Goal: Information Seeking & Learning: Learn about a topic

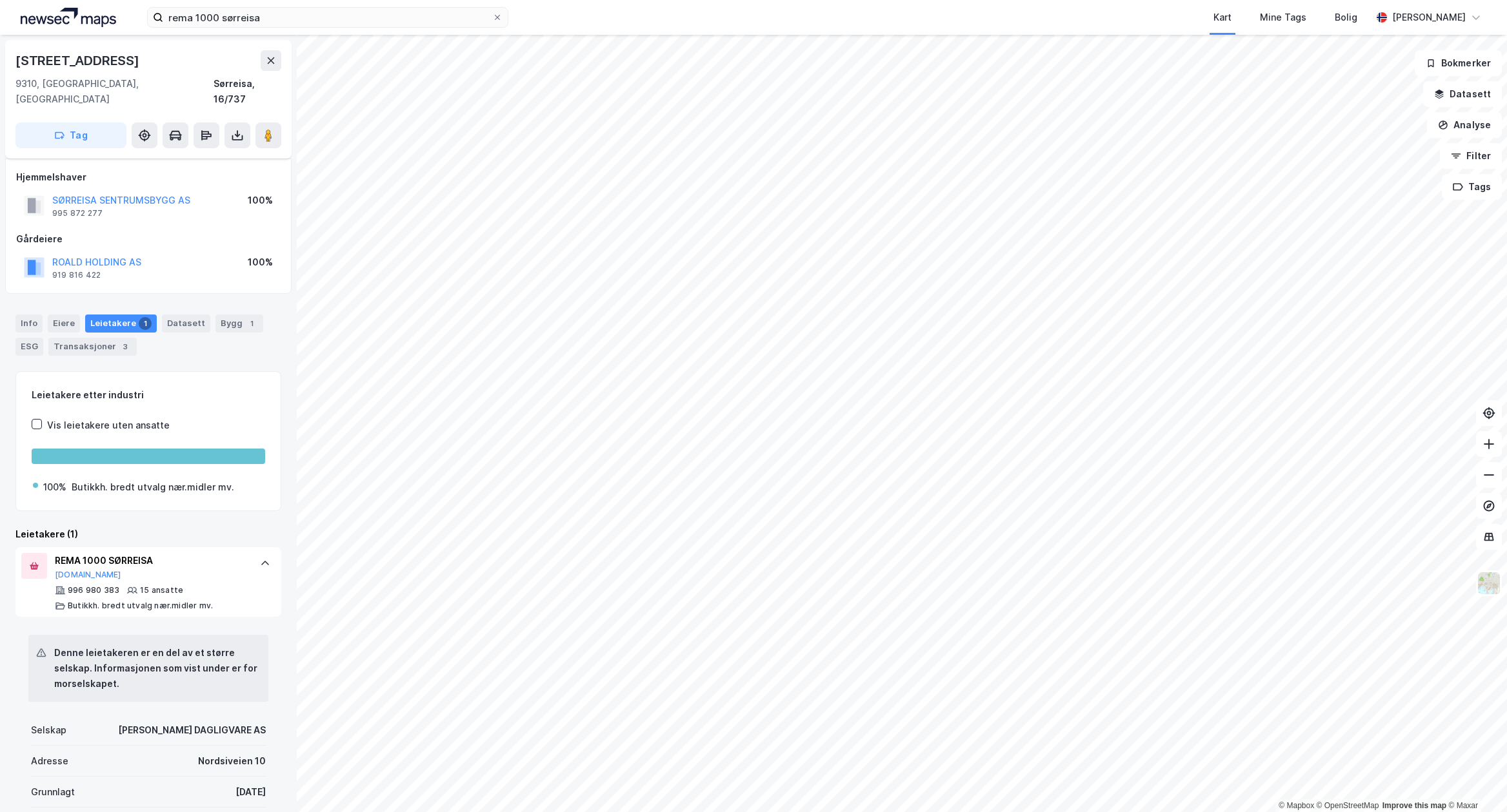
scroll to position [86, 0]
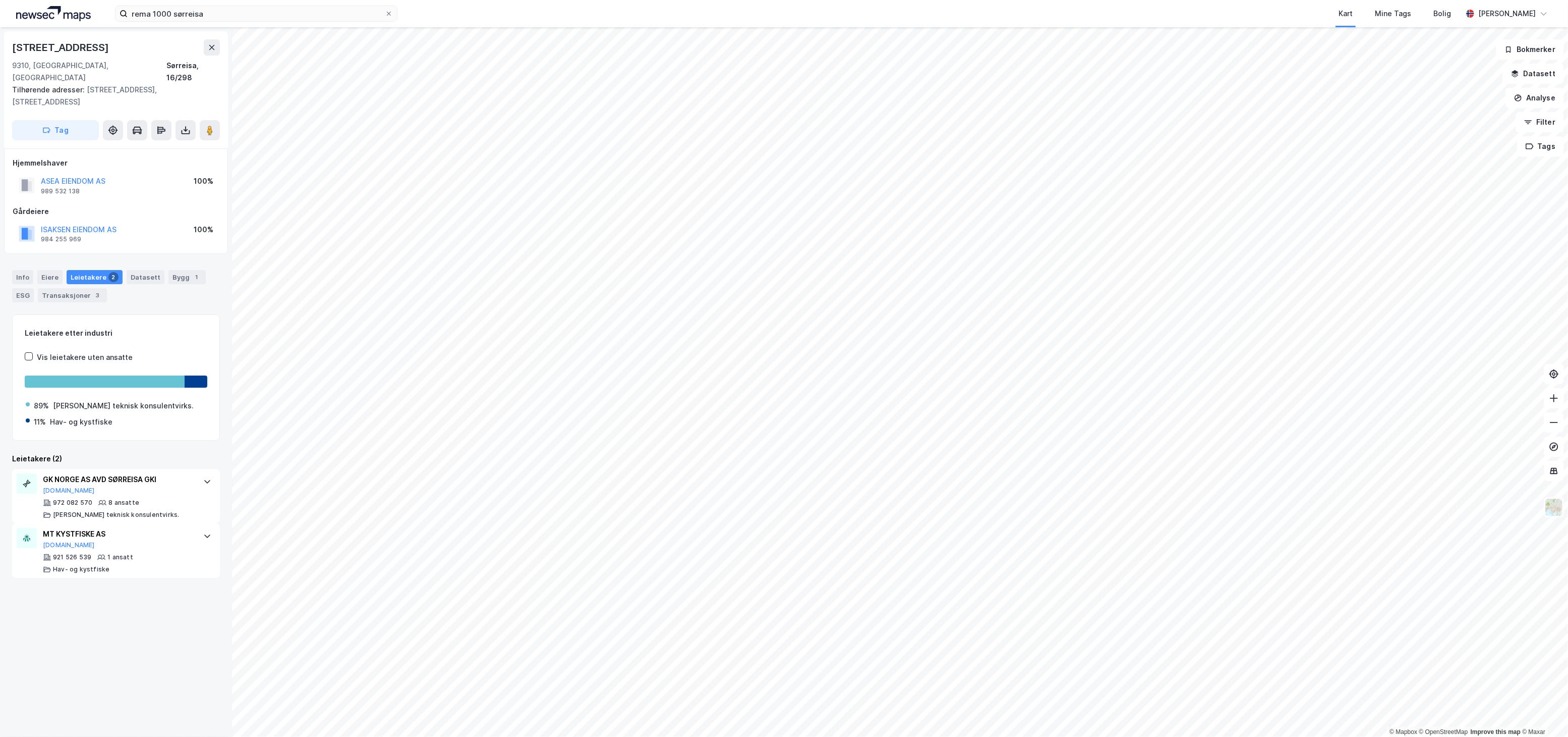
click at [174, 636] on div "Vikaveien 8a 9310, Sørreisa, Troms Sørreisa, 16/298 Tilhørende adresser: Vikave…" at bounding box center [116, 382] width 232 height 710
